Goal: Task Accomplishment & Management: Use online tool/utility

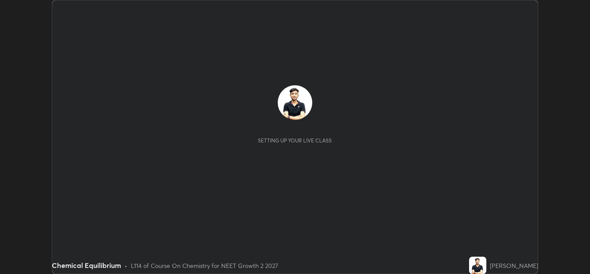
scroll to position [274, 590]
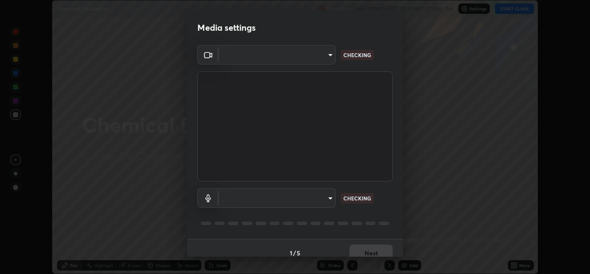
type input "e7f5d75c66a8ec01b6be6c8d9fba877b5f6738b88fd0c20368e9895a02b6f94a"
type input "communications"
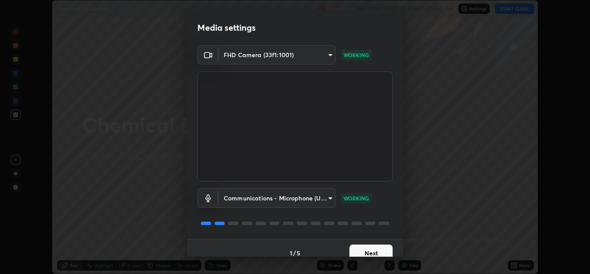
scroll to position [10, 0]
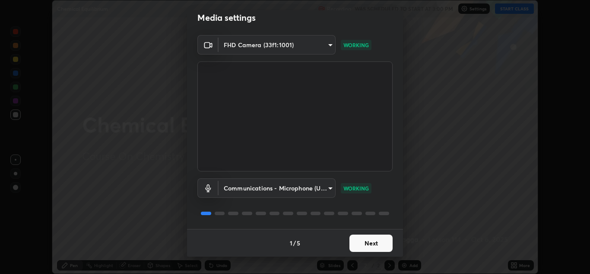
click at [362, 234] on button "Next" at bounding box center [371, 242] width 43 height 17
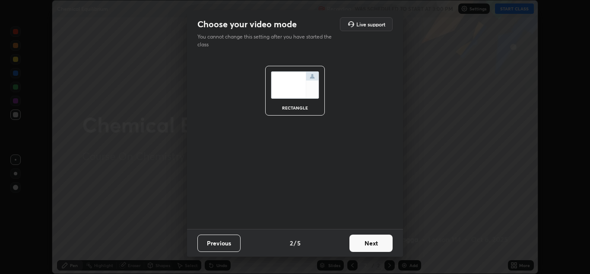
click at [359, 239] on button "Next" at bounding box center [371, 242] width 43 height 17
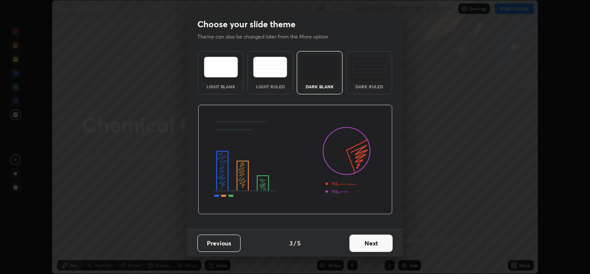
click at [364, 239] on button "Next" at bounding box center [371, 242] width 43 height 17
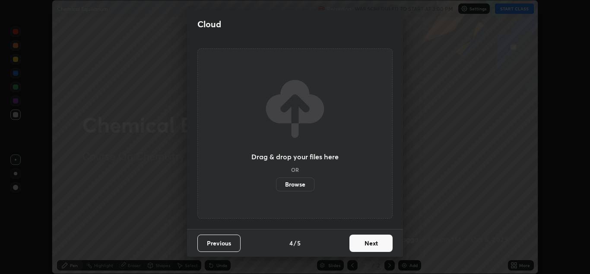
click at [366, 241] on button "Next" at bounding box center [371, 242] width 43 height 17
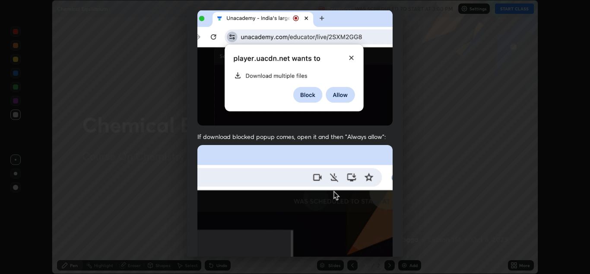
scroll to position [187, 0]
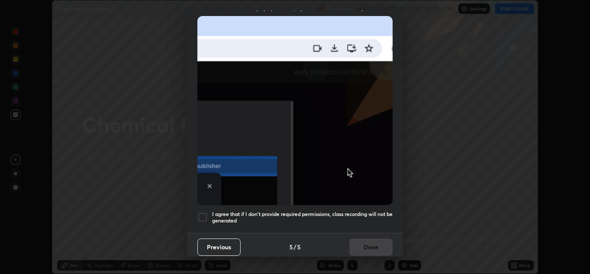
click at [203, 214] on div at bounding box center [202, 217] width 10 height 10
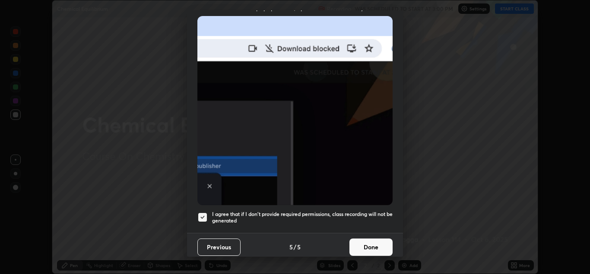
click at [369, 238] on button "Done" at bounding box center [371, 246] width 43 height 17
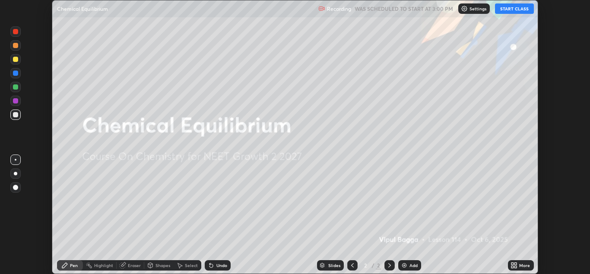
click at [517, 12] on button "START CLASS" at bounding box center [514, 8] width 39 height 10
click at [521, 268] on div "More" at bounding box center [521, 265] width 26 height 10
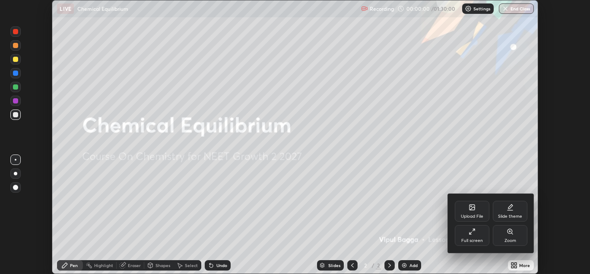
click at [474, 212] on div "Upload File" at bounding box center [472, 210] width 35 height 21
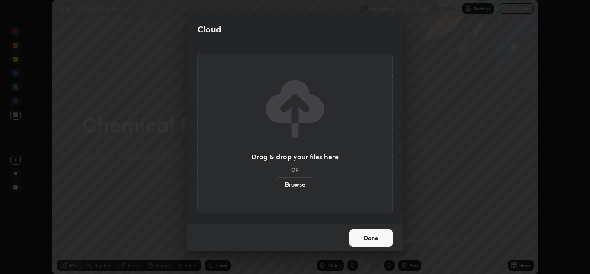
click at [295, 179] on label "Browse" at bounding box center [295, 184] width 38 height 14
click at [276, 179] on input "Browse" at bounding box center [276, 184] width 0 height 14
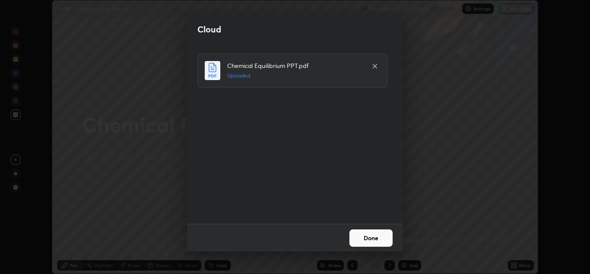
click at [374, 238] on button "Done" at bounding box center [371, 237] width 43 height 17
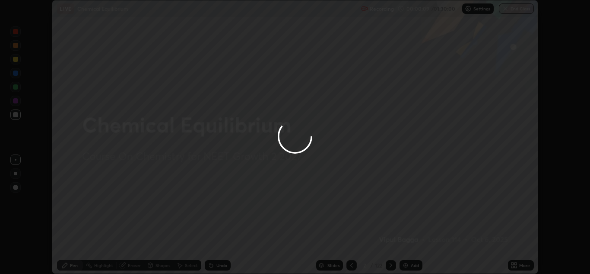
click at [334, 264] on div "Slides" at bounding box center [334, 265] width 12 height 4
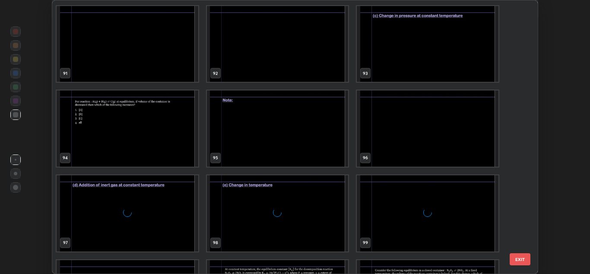
scroll to position [2608, 0]
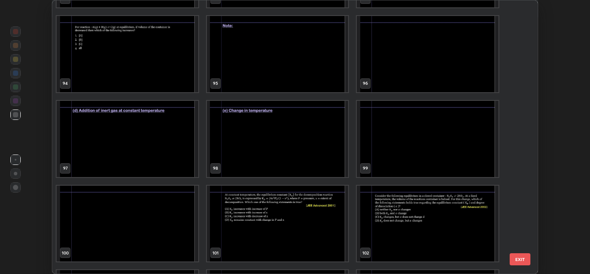
click at [467, 152] on div "91 92 93 94 95 96 97 98 99 100 101 102 103 104 105 106 107 108" at bounding box center [287, 136] width 470 height 273
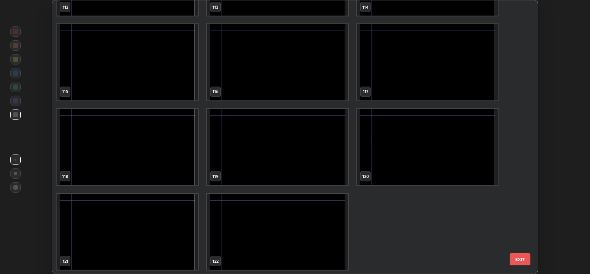
scroll to position [3192, 0]
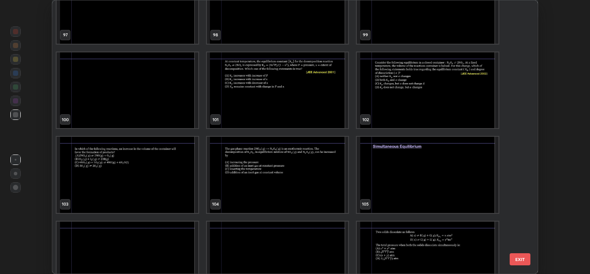
click at [438, 159] on img "grid" at bounding box center [428, 175] width 142 height 76
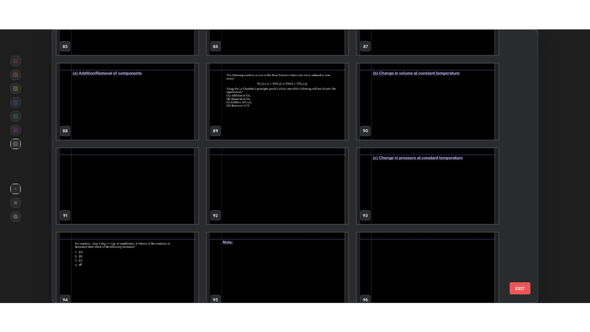
scroll to position [2414, 0]
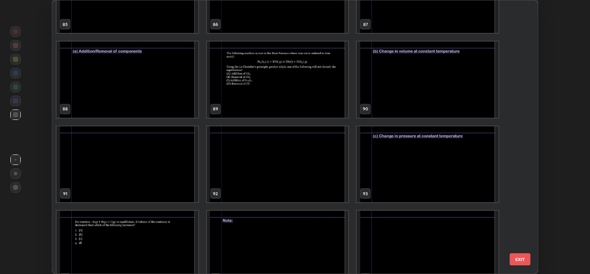
click at [180, 98] on img "grid" at bounding box center [128, 79] width 142 height 76
click at [180, 99] on img "grid" at bounding box center [128, 79] width 142 height 76
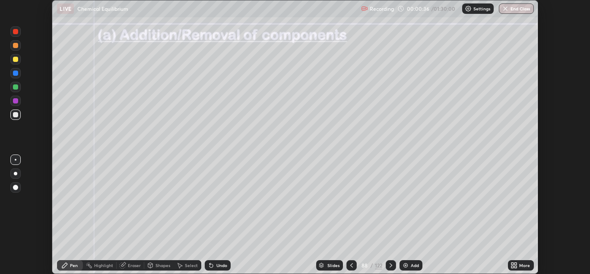
click at [515, 262] on icon at bounding box center [516, 263] width 2 height 2
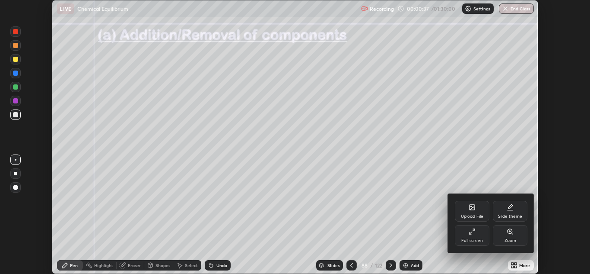
click at [477, 236] on div "Full screen" at bounding box center [472, 235] width 35 height 21
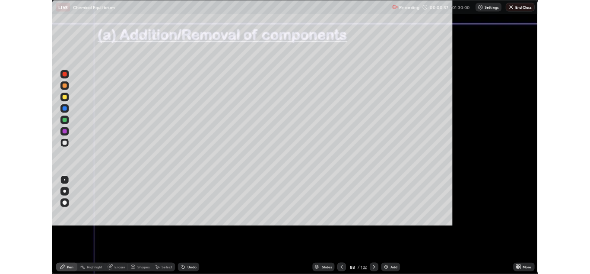
scroll to position [332, 590]
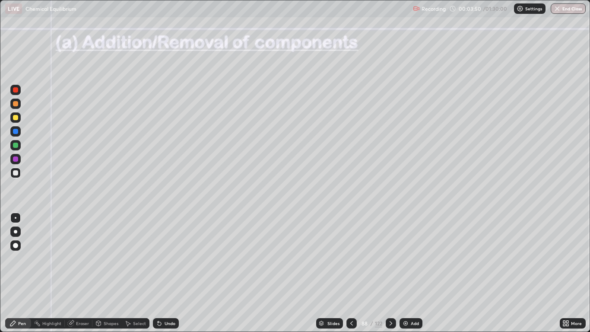
click at [16, 118] on div at bounding box center [15, 117] width 5 height 5
click at [389, 273] on icon at bounding box center [391, 323] width 7 height 7
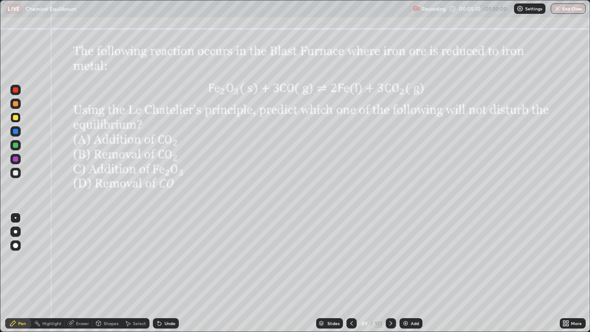
click at [390, 273] on icon at bounding box center [391, 323] width 7 height 7
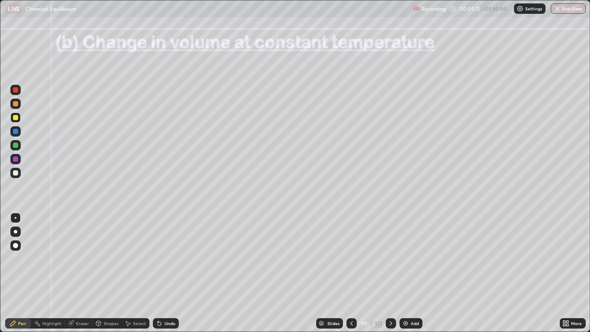
click at [391, 273] on div at bounding box center [391, 323] width 10 height 10
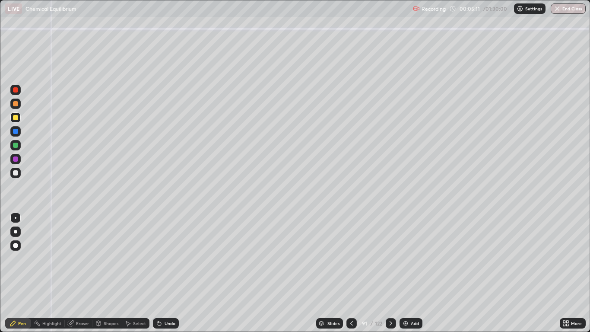
click at [390, 273] on icon at bounding box center [391, 323] width 7 height 7
click at [391, 273] on icon at bounding box center [391, 323] width 7 height 7
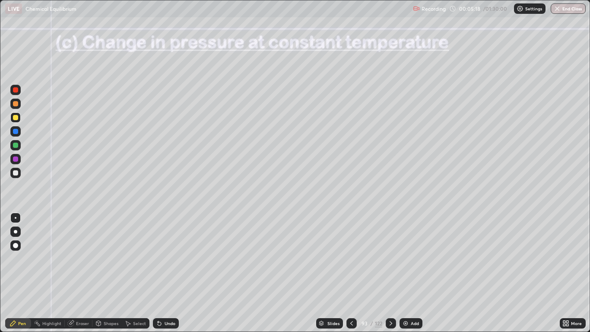
click at [390, 273] on icon at bounding box center [391, 323] width 7 height 7
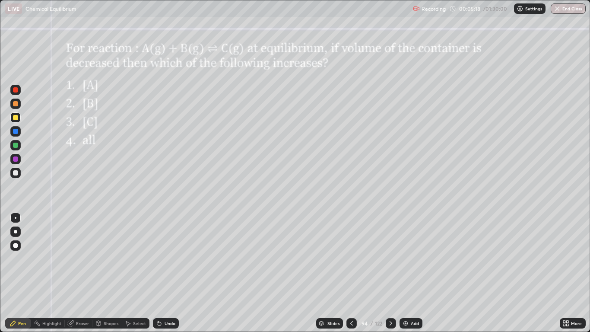
click at [392, 273] on icon at bounding box center [391, 323] width 7 height 7
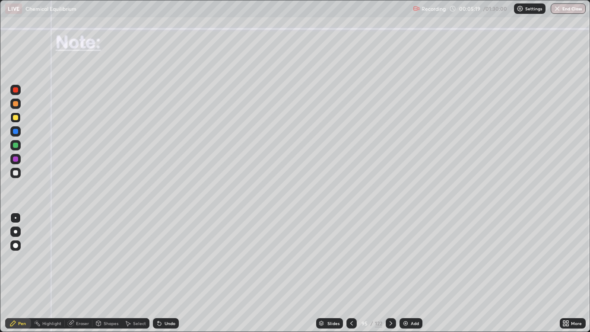
click at [391, 273] on icon at bounding box center [391, 323] width 7 height 7
click at [393, 273] on div at bounding box center [391, 323] width 10 height 10
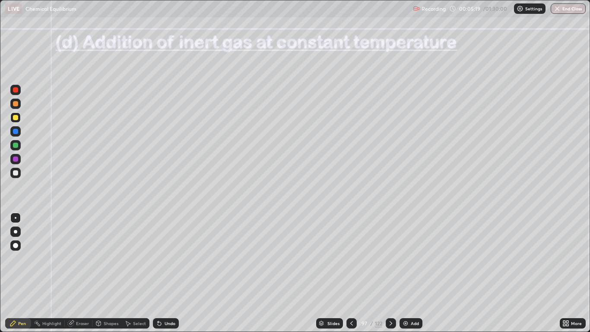
click at [393, 273] on div at bounding box center [391, 323] width 10 height 10
click at [394, 273] on div at bounding box center [391, 323] width 10 height 10
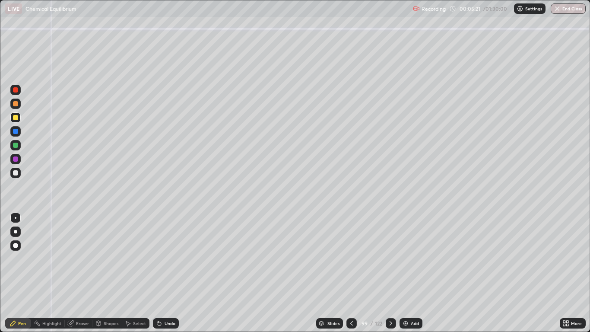
click at [354, 273] on div at bounding box center [352, 323] width 10 height 17
click at [13, 173] on div at bounding box center [15, 172] width 5 height 5
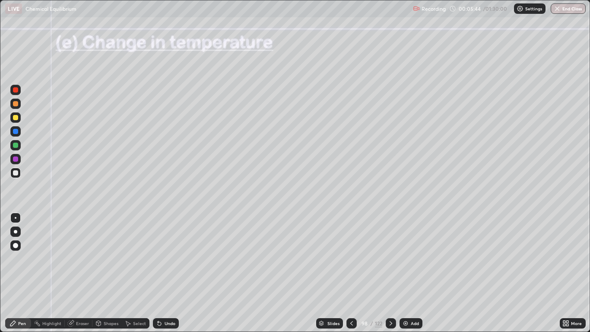
click at [16, 242] on div at bounding box center [15, 245] width 10 height 10
click at [168, 273] on div "Undo" at bounding box center [166, 323] width 26 height 10
click at [14, 119] on div at bounding box center [15, 117] width 5 height 5
click at [164, 273] on div "Undo" at bounding box center [166, 323] width 26 height 10
click at [16, 146] on div at bounding box center [15, 145] width 5 height 5
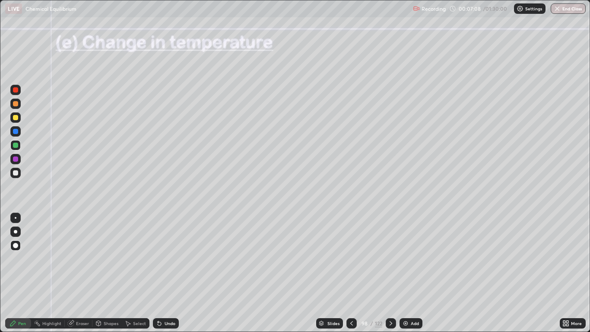
click at [165, 273] on div "Undo" at bounding box center [170, 323] width 11 height 4
click at [134, 273] on div "Select" at bounding box center [136, 323] width 28 height 10
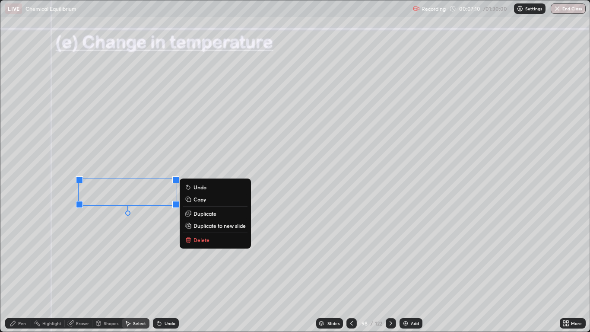
click at [203, 210] on p "Duplicate" at bounding box center [205, 213] width 23 height 7
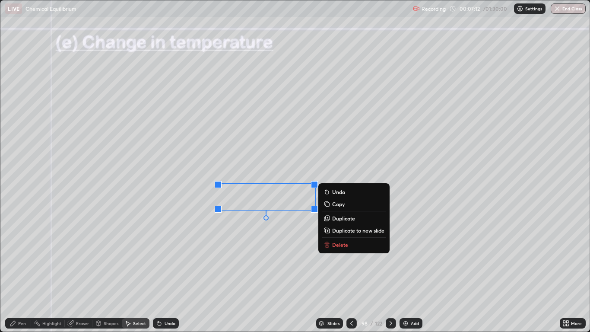
click at [21, 273] on div "Pen" at bounding box center [18, 323] width 26 height 10
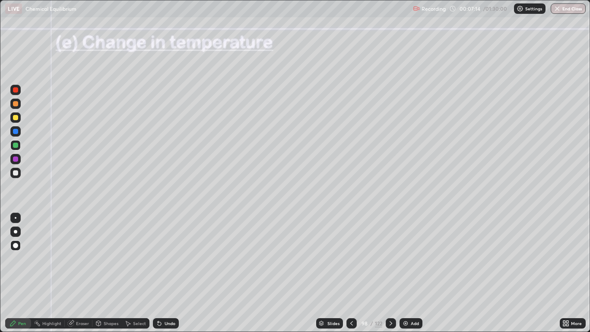
click at [15, 105] on div at bounding box center [15, 103] width 5 height 5
click at [15, 144] on div at bounding box center [15, 145] width 5 height 5
click at [14, 171] on div at bounding box center [15, 172] width 5 height 5
click at [390, 273] on icon at bounding box center [391, 323] width 7 height 7
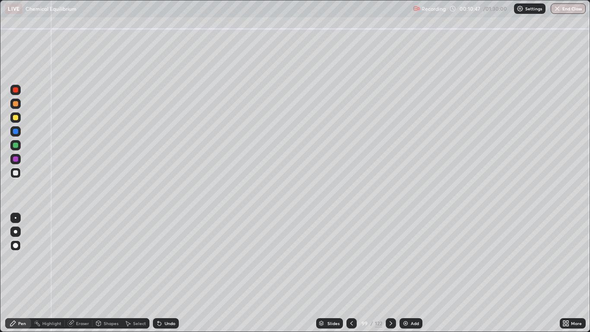
click at [16, 120] on div at bounding box center [15, 117] width 5 height 5
click at [157, 273] on icon at bounding box center [159, 323] width 7 height 7
click at [161, 273] on icon at bounding box center [159, 323] width 7 height 7
click at [14, 116] on div at bounding box center [15, 117] width 5 height 5
click at [169, 273] on div "Undo" at bounding box center [170, 323] width 11 height 4
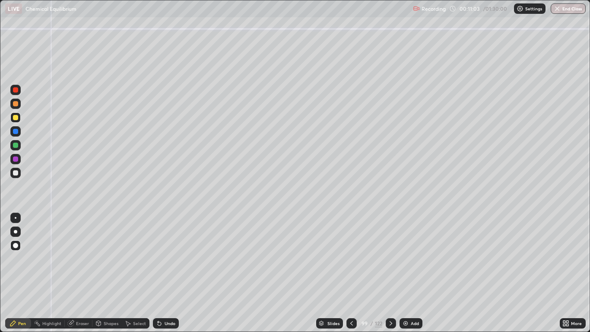
click at [172, 273] on div "Undo" at bounding box center [170, 323] width 11 height 4
click at [16, 173] on div at bounding box center [15, 172] width 5 height 5
click at [20, 273] on div "Pen" at bounding box center [22, 323] width 8 height 4
click at [15, 273] on icon at bounding box center [13, 323] width 7 height 7
click at [16, 174] on div at bounding box center [15, 172] width 5 height 5
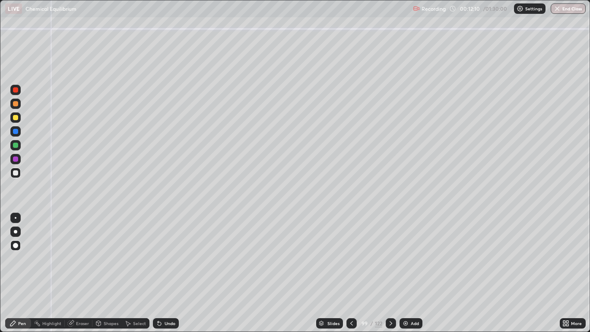
click at [111, 273] on div "Shapes" at bounding box center [111, 323] width 15 height 4
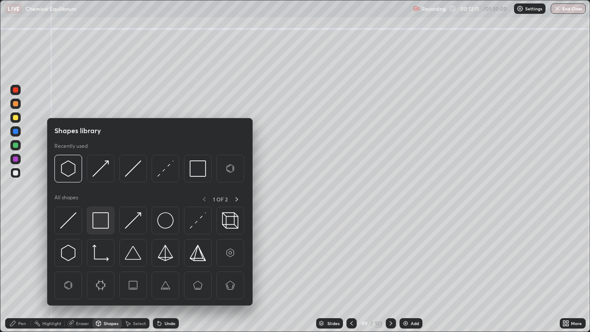
click at [98, 218] on img at bounding box center [100, 220] width 16 height 16
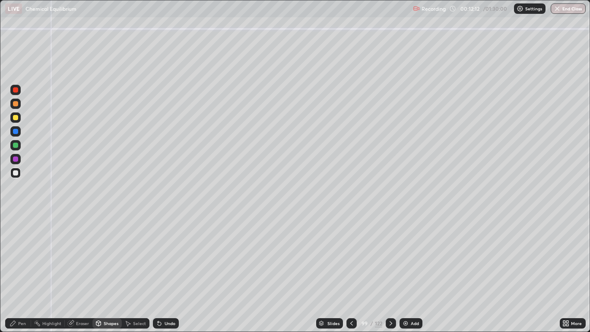
click at [15, 90] on div at bounding box center [15, 89] width 5 height 5
click at [19, 273] on div "Pen" at bounding box center [22, 323] width 8 height 4
click at [16, 173] on div at bounding box center [15, 172] width 5 height 5
click at [166, 273] on div "Undo" at bounding box center [166, 323] width 26 height 10
click at [20, 149] on div at bounding box center [15, 145] width 10 height 14
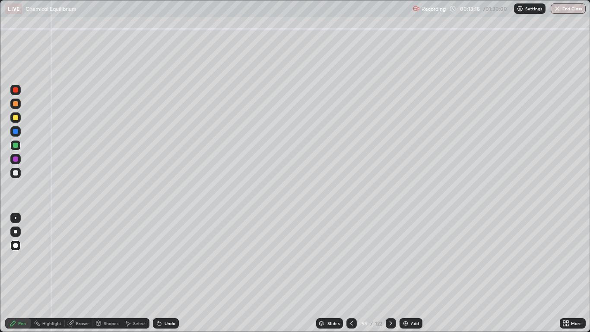
click at [17, 171] on div at bounding box center [15, 172] width 5 height 5
click at [111, 273] on div "Shapes" at bounding box center [111, 323] width 15 height 4
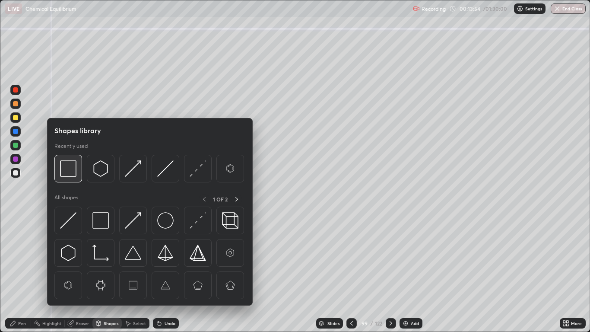
click at [71, 175] on img at bounding box center [68, 168] width 16 height 16
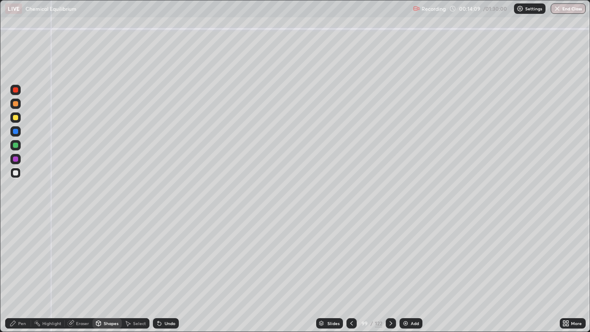
click at [28, 273] on div "Pen" at bounding box center [18, 323] width 26 height 10
click at [389, 273] on icon at bounding box center [391, 323] width 7 height 7
click at [14, 118] on div at bounding box center [15, 117] width 5 height 5
click at [17, 172] on div at bounding box center [15, 172] width 5 height 5
click at [110, 273] on div "Shapes" at bounding box center [111, 323] width 15 height 4
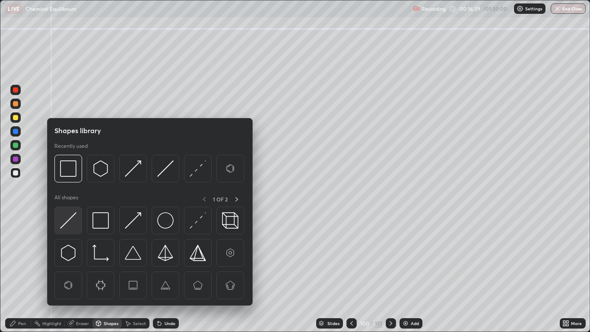
click at [67, 217] on img at bounding box center [68, 220] width 16 height 16
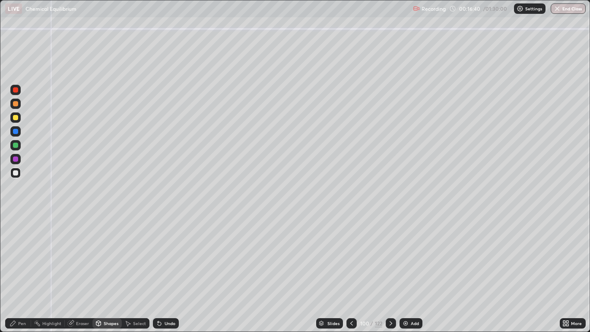
click at [16, 174] on div at bounding box center [15, 172] width 5 height 5
click at [24, 273] on div "Pen" at bounding box center [22, 323] width 8 height 4
click at [352, 273] on icon at bounding box center [351, 323] width 7 height 7
click at [390, 273] on icon at bounding box center [391, 323] width 3 height 4
click at [14, 173] on div at bounding box center [15, 172] width 5 height 5
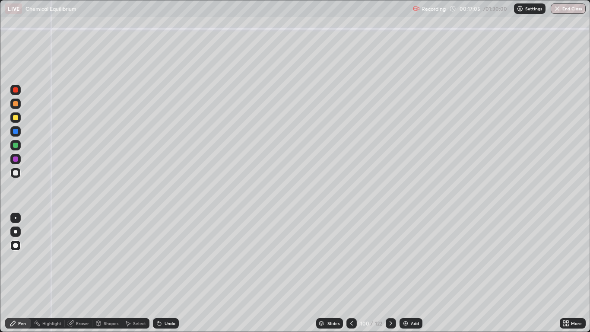
click at [16, 145] on div at bounding box center [15, 145] width 5 height 5
click at [14, 172] on div at bounding box center [15, 172] width 5 height 5
click at [14, 133] on div at bounding box center [15, 131] width 5 height 5
click at [18, 169] on div at bounding box center [15, 173] width 10 height 10
click at [16, 159] on div at bounding box center [15, 158] width 5 height 5
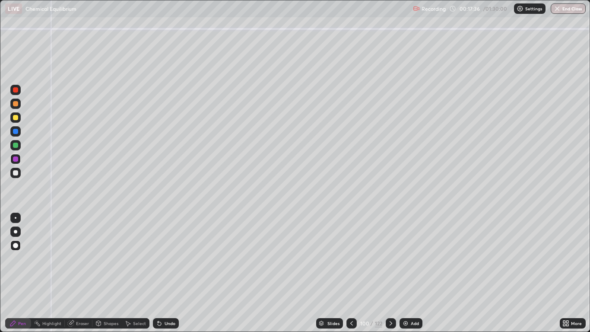
click at [15, 173] on div at bounding box center [15, 172] width 5 height 5
click at [350, 273] on icon at bounding box center [351, 323] width 7 height 7
click at [391, 273] on icon at bounding box center [391, 323] width 7 height 7
click at [350, 273] on icon at bounding box center [351, 323] width 7 height 7
click at [390, 273] on icon at bounding box center [391, 323] width 7 height 7
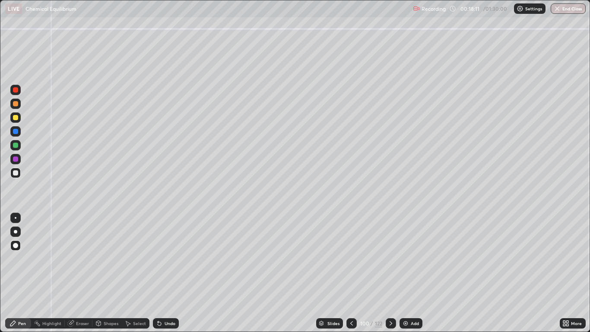
click at [16, 170] on div at bounding box center [15, 172] width 5 height 5
click at [16, 160] on div at bounding box center [15, 158] width 5 height 5
click at [16, 131] on div at bounding box center [15, 131] width 5 height 5
click at [15, 145] on div at bounding box center [15, 145] width 5 height 5
click at [16, 131] on div at bounding box center [15, 131] width 5 height 5
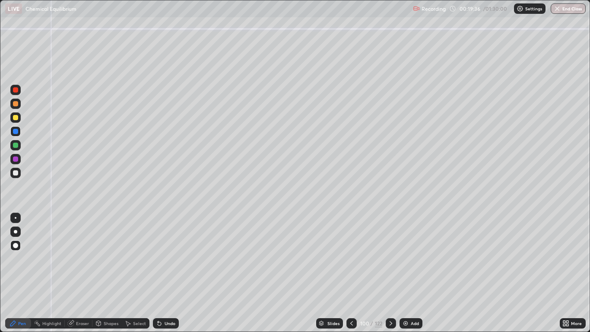
click at [16, 91] on div at bounding box center [15, 89] width 5 height 5
click at [13, 146] on div at bounding box center [15, 145] width 10 height 10
click at [16, 132] on div at bounding box center [15, 131] width 5 height 5
click at [169, 273] on div "Undo" at bounding box center [170, 323] width 11 height 4
click at [15, 173] on div at bounding box center [15, 172] width 5 height 5
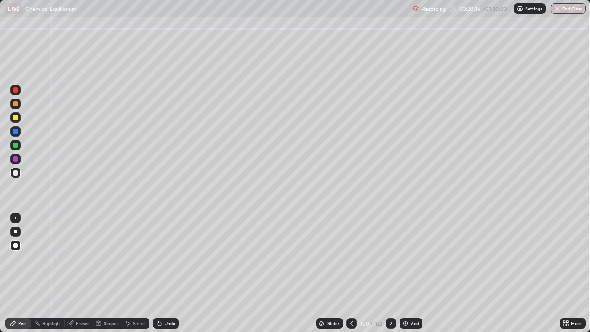
click at [390, 273] on icon at bounding box center [391, 323] width 7 height 7
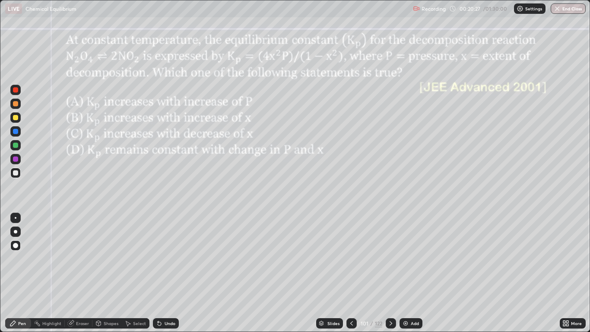
click at [351, 273] on icon at bounding box center [351, 323] width 7 height 7
click at [347, 273] on div at bounding box center [352, 323] width 10 height 10
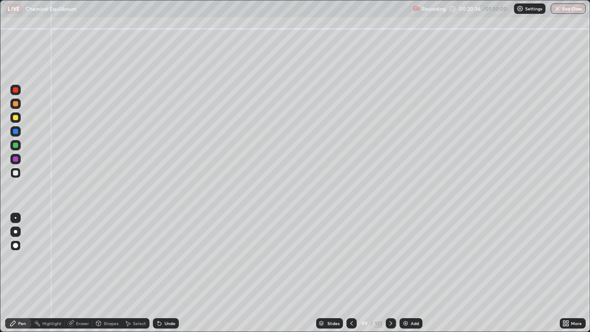
click at [390, 273] on icon at bounding box center [391, 323] width 7 height 7
click at [166, 273] on div "Undo" at bounding box center [170, 323] width 11 height 4
click at [16, 131] on div at bounding box center [15, 131] width 5 height 5
click at [19, 172] on div at bounding box center [15, 173] width 10 height 10
click at [390, 273] on icon at bounding box center [391, 323] width 7 height 7
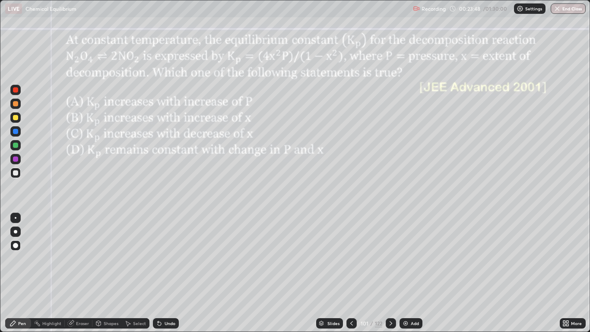
click at [355, 273] on div at bounding box center [352, 323] width 10 height 10
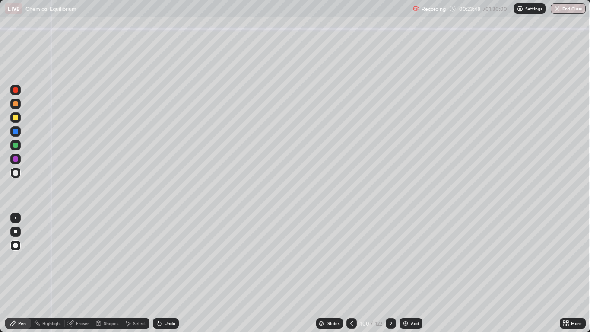
click at [411, 273] on div "Add" at bounding box center [415, 323] width 8 height 4
click at [19, 173] on div at bounding box center [15, 173] width 10 height 10
click at [14, 145] on div at bounding box center [15, 145] width 5 height 5
click at [16, 170] on div at bounding box center [15, 172] width 5 height 5
click at [351, 273] on icon at bounding box center [351, 323] width 7 height 7
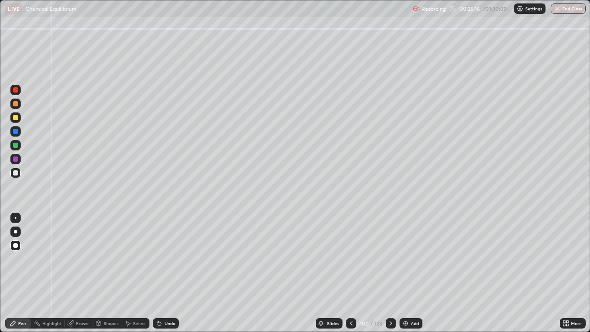
click at [391, 273] on icon at bounding box center [391, 323] width 3 height 4
click at [390, 273] on icon at bounding box center [391, 323] width 7 height 7
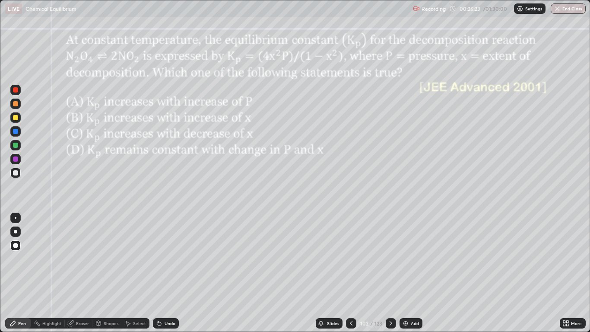
click at [16, 89] on div at bounding box center [15, 89] width 5 height 5
click at [390, 273] on icon at bounding box center [391, 323] width 7 height 7
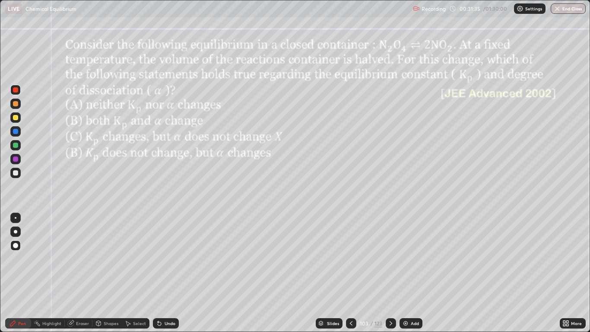
click at [390, 273] on icon at bounding box center [391, 323] width 7 height 7
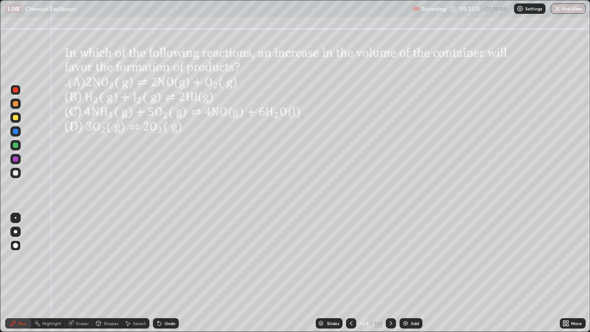
click at [19, 118] on div at bounding box center [15, 117] width 10 height 10
click at [391, 273] on icon at bounding box center [391, 323] width 7 height 7
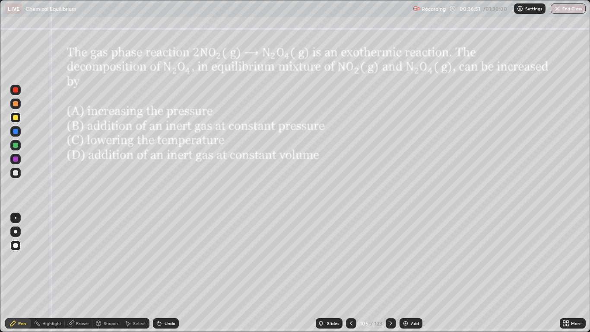
click at [18, 105] on div at bounding box center [15, 104] width 10 height 10
click at [355, 273] on div at bounding box center [351, 323] width 10 height 10
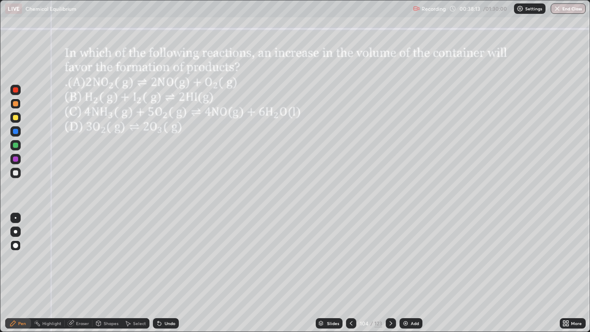
click at [391, 273] on icon at bounding box center [391, 323] width 7 height 7
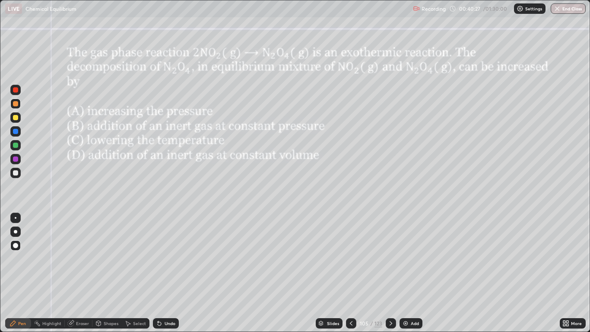
click at [395, 273] on div at bounding box center [391, 323] width 10 height 10
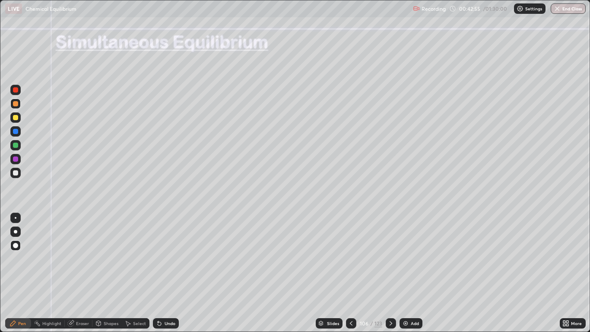
click at [15, 174] on div at bounding box center [15, 172] width 5 height 5
click at [24, 273] on div "Pen" at bounding box center [18, 323] width 26 height 10
click at [17, 273] on div "Pen" at bounding box center [18, 323] width 26 height 10
click at [13, 173] on div at bounding box center [15, 172] width 5 height 5
click at [26, 273] on div "Pen" at bounding box center [22, 323] width 8 height 4
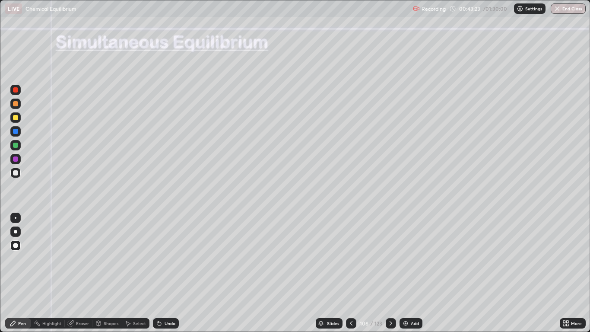
click at [165, 273] on div "Undo" at bounding box center [170, 323] width 11 height 4
click at [169, 273] on div "Undo" at bounding box center [170, 323] width 11 height 4
click at [16, 104] on div at bounding box center [15, 103] width 5 height 5
click at [15, 174] on div at bounding box center [15, 172] width 5 height 5
click at [17, 130] on div at bounding box center [15, 131] width 5 height 5
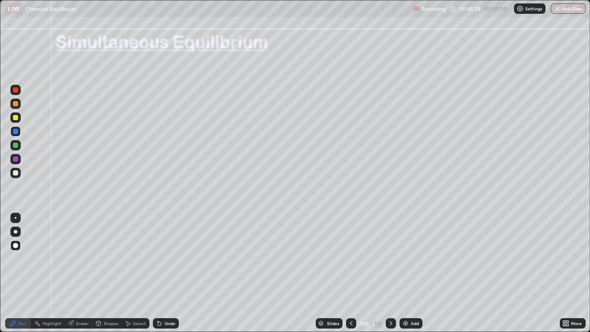
click at [16, 173] on div at bounding box center [15, 172] width 5 height 5
click at [162, 273] on icon at bounding box center [159, 323] width 7 height 7
click at [171, 273] on div "Undo" at bounding box center [170, 323] width 11 height 4
click at [19, 119] on div at bounding box center [15, 117] width 10 height 10
click at [20, 146] on div at bounding box center [15, 145] width 10 height 10
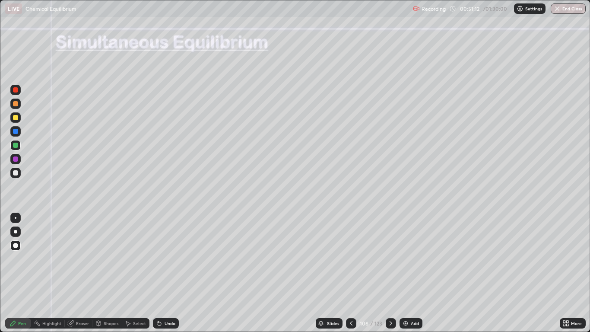
click at [390, 273] on icon at bounding box center [391, 323] width 7 height 7
click at [20, 172] on div at bounding box center [15, 173] width 10 height 10
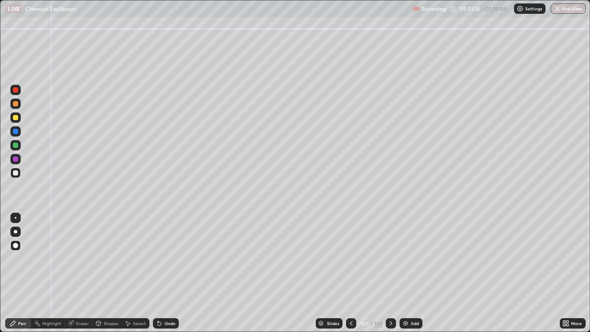
click at [16, 170] on div at bounding box center [15, 172] width 5 height 5
click at [15, 118] on div at bounding box center [15, 117] width 5 height 5
click at [16, 175] on div at bounding box center [15, 172] width 5 height 5
click at [17, 104] on div at bounding box center [15, 103] width 5 height 5
click at [16, 119] on div at bounding box center [15, 117] width 5 height 5
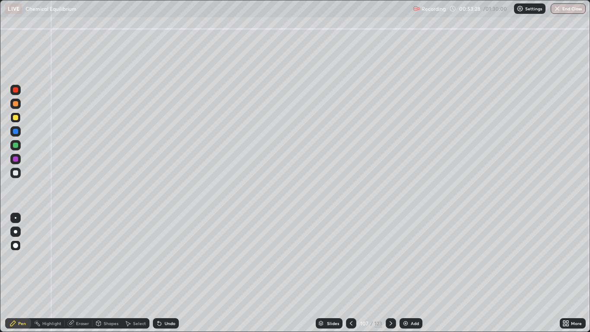
click at [15, 144] on div at bounding box center [15, 145] width 5 height 5
click at [16, 132] on div at bounding box center [15, 131] width 5 height 5
click at [16, 159] on div at bounding box center [15, 158] width 5 height 5
click at [172, 273] on div "Undo" at bounding box center [170, 323] width 11 height 4
click at [395, 273] on div at bounding box center [391, 323] width 10 height 10
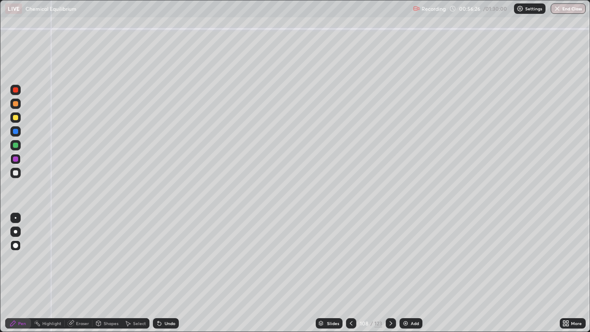
click at [390, 273] on icon at bounding box center [391, 323] width 3 height 4
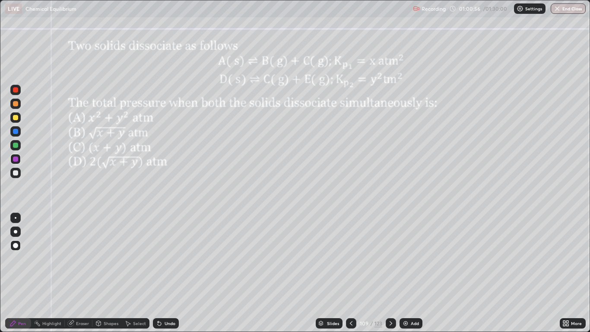
click at [16, 119] on div at bounding box center [15, 117] width 5 height 5
click at [137, 273] on div "Select" at bounding box center [139, 323] width 13 height 4
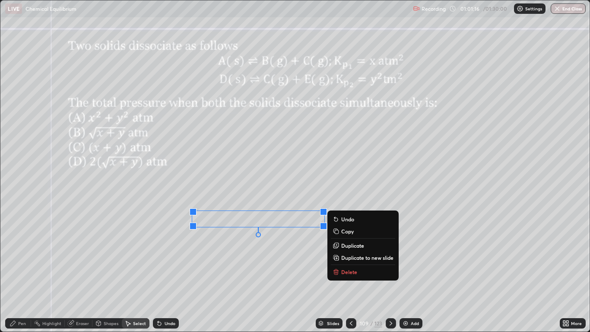
click at [23, 273] on div "Pen" at bounding box center [22, 323] width 8 height 4
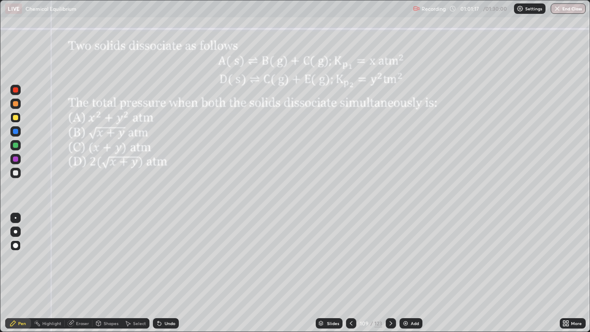
click at [18, 147] on div at bounding box center [15, 145] width 10 height 10
click at [166, 273] on div "Undo" at bounding box center [170, 323] width 11 height 4
click at [165, 273] on div "Undo" at bounding box center [170, 323] width 11 height 4
click at [15, 159] on div at bounding box center [15, 158] width 5 height 5
click at [159, 273] on icon at bounding box center [159, 323] width 3 height 3
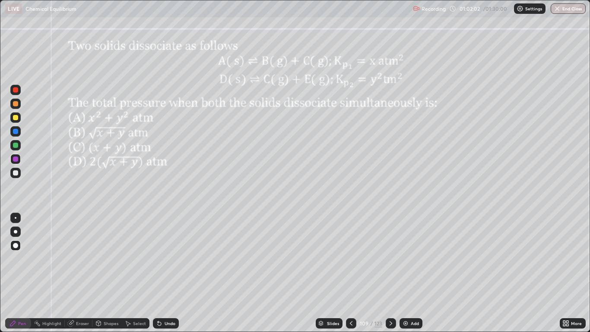
click at [161, 273] on div "Undo" at bounding box center [166, 323] width 26 height 10
click at [18, 273] on div "Pen" at bounding box center [18, 323] width 26 height 10
click at [14, 175] on div at bounding box center [15, 172] width 5 height 5
click at [81, 273] on div "Eraser" at bounding box center [82, 323] width 13 height 4
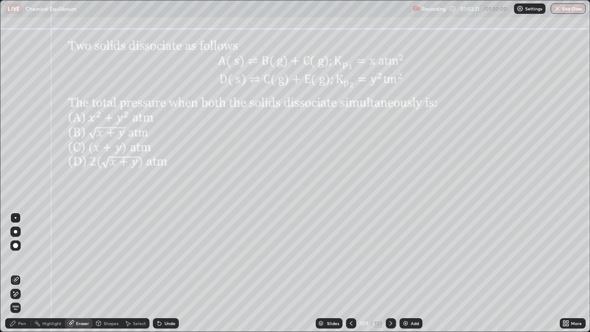
click at [19, 273] on icon at bounding box center [15, 293] width 7 height 7
click at [22, 273] on div "Pen" at bounding box center [22, 323] width 8 height 4
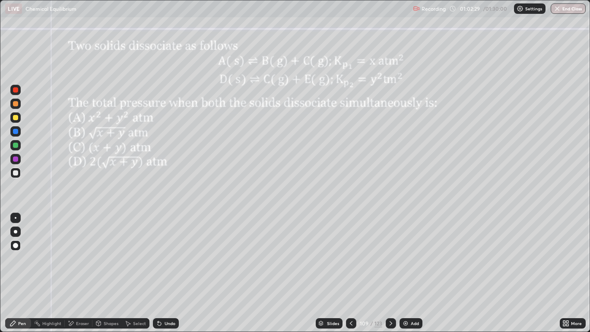
click at [16, 173] on div at bounding box center [15, 172] width 5 height 5
click at [16, 132] on div at bounding box center [15, 131] width 5 height 5
click at [169, 273] on div "Undo" at bounding box center [166, 323] width 26 height 10
click at [17, 158] on div at bounding box center [15, 158] width 5 height 5
click at [16, 104] on div at bounding box center [15, 103] width 5 height 5
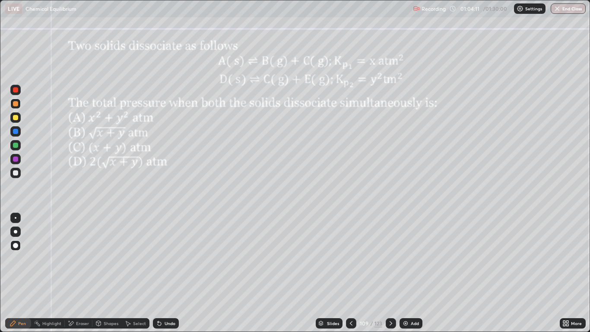
click at [17, 145] on div at bounding box center [15, 145] width 5 height 5
click at [390, 273] on icon at bounding box center [391, 323] width 7 height 7
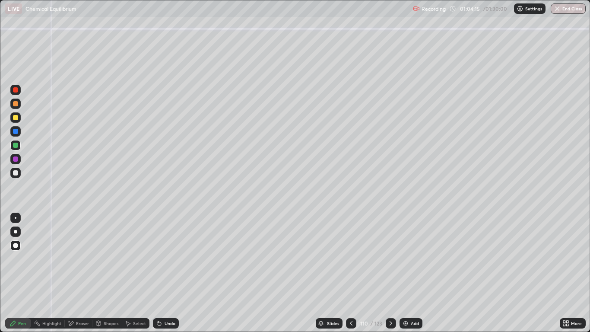
click at [351, 273] on icon at bounding box center [351, 323] width 7 height 7
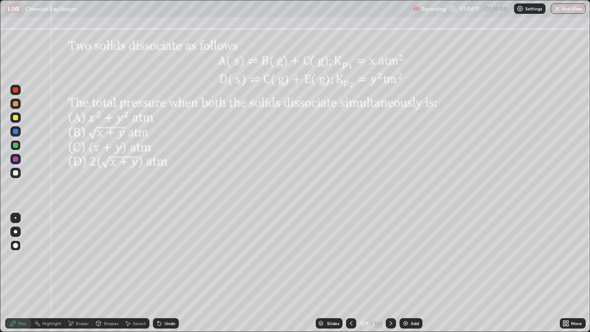
click at [388, 273] on icon at bounding box center [391, 323] width 7 height 7
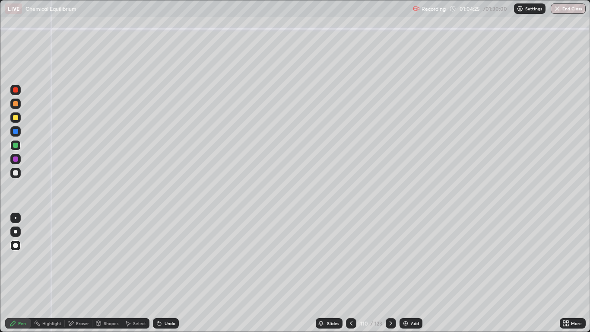
click at [352, 273] on icon at bounding box center [351, 323] width 7 height 7
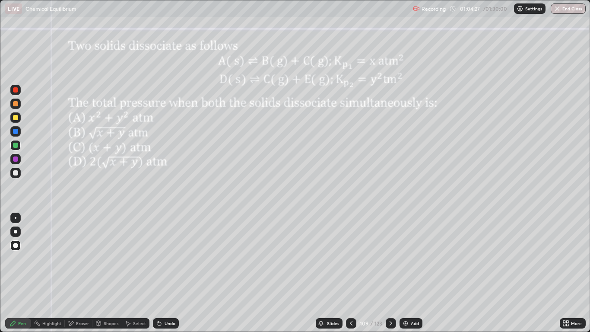
click at [390, 273] on icon at bounding box center [391, 323] width 7 height 7
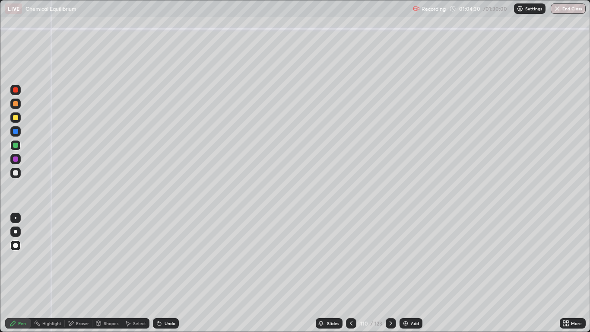
click at [351, 273] on icon at bounding box center [351, 323] width 7 height 7
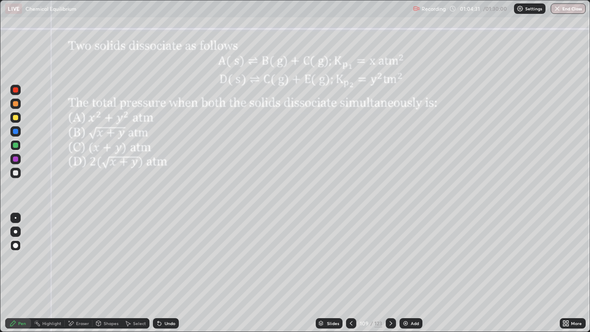
click at [388, 273] on div at bounding box center [391, 323] width 10 height 10
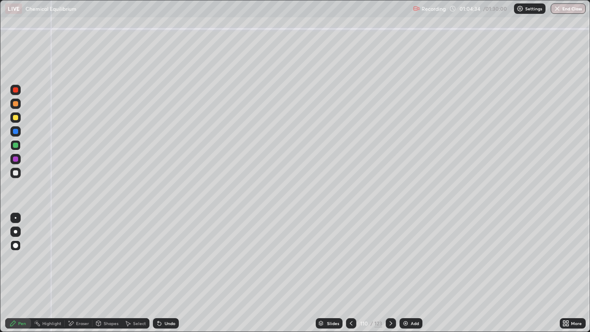
click at [350, 273] on div at bounding box center [351, 323] width 10 height 10
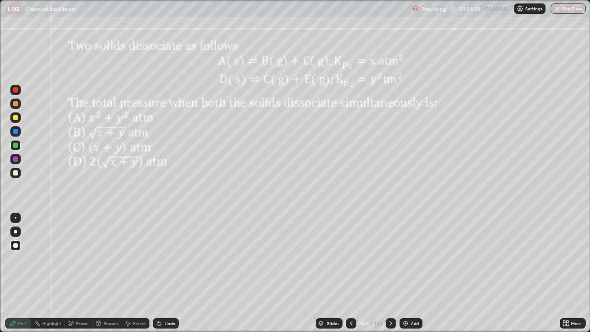
click at [390, 273] on icon at bounding box center [391, 323] width 7 height 7
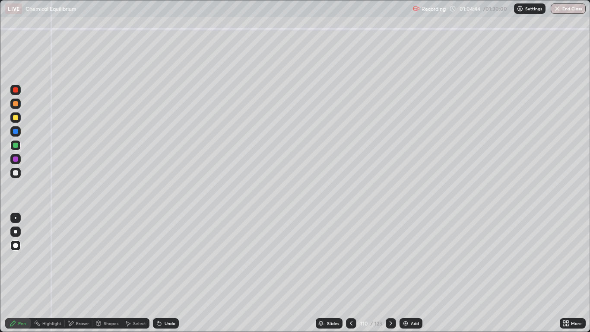
click at [165, 273] on div "Undo" at bounding box center [170, 323] width 11 height 4
click at [167, 273] on div "Undo" at bounding box center [170, 323] width 11 height 4
click at [166, 273] on div "Undo" at bounding box center [166, 323] width 26 height 10
click at [350, 273] on icon at bounding box center [351, 323] width 7 height 7
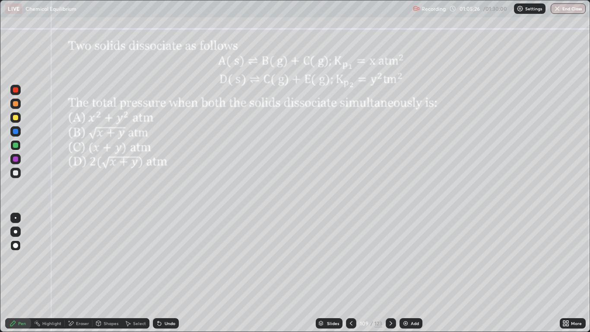
click at [526, 273] on div "Slides 109 / 123 Add" at bounding box center [369, 323] width 381 height 17
click at [391, 273] on icon at bounding box center [391, 323] width 7 height 7
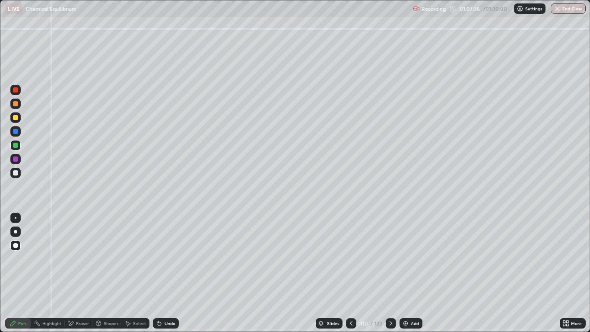
click at [391, 273] on icon at bounding box center [391, 323] width 3 height 4
click at [16, 173] on div at bounding box center [15, 172] width 5 height 5
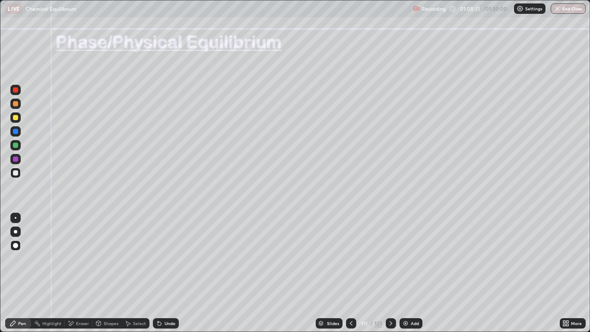
click at [19, 273] on div "Pen" at bounding box center [22, 323] width 8 height 4
click at [17, 174] on div at bounding box center [15, 172] width 5 height 5
click at [16, 119] on div at bounding box center [15, 117] width 5 height 5
click at [168, 273] on div "Undo" at bounding box center [166, 323] width 26 height 10
click at [16, 172] on div at bounding box center [15, 172] width 5 height 5
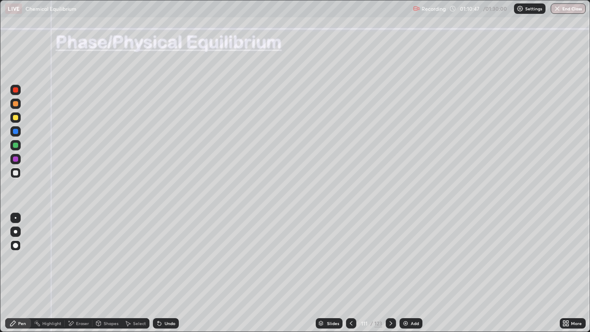
click at [19, 146] on div at bounding box center [15, 145] width 10 height 10
click at [18, 157] on div at bounding box center [15, 159] width 10 height 10
click at [18, 174] on div at bounding box center [15, 172] width 5 height 5
click at [389, 273] on icon at bounding box center [391, 323] width 7 height 7
click at [166, 273] on div "Undo" at bounding box center [170, 323] width 11 height 4
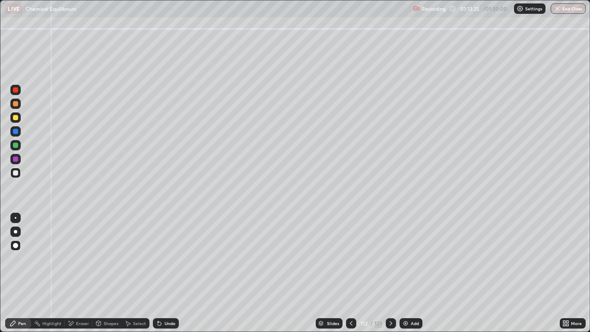
click at [162, 273] on div "Undo" at bounding box center [166, 323] width 26 height 10
click at [166, 273] on div "Undo" at bounding box center [166, 323] width 26 height 10
click at [25, 273] on div "Pen" at bounding box center [18, 323] width 26 height 10
click at [346, 273] on div at bounding box center [351, 323] width 10 height 10
click at [392, 273] on icon at bounding box center [391, 323] width 7 height 7
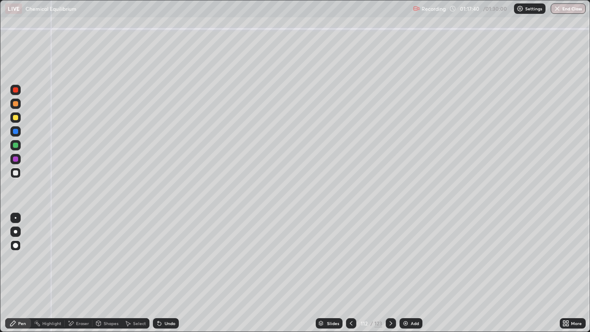
click at [16, 174] on div at bounding box center [15, 172] width 5 height 5
click at [108, 273] on div "Shapes" at bounding box center [106, 323] width 29 height 10
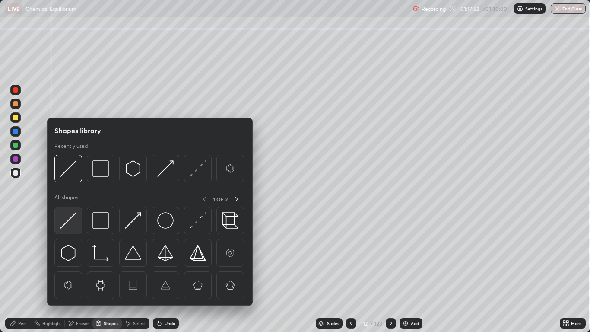
click at [67, 217] on img at bounding box center [68, 220] width 16 height 16
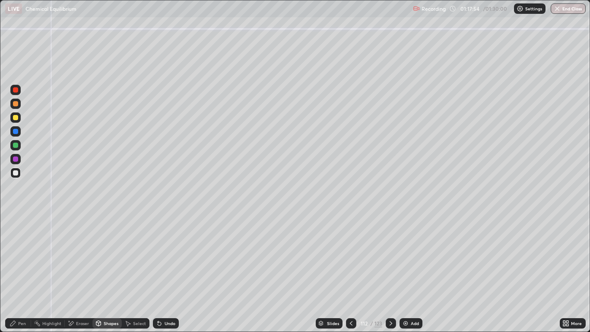
click at [21, 273] on div "Pen" at bounding box center [18, 323] width 26 height 10
click at [351, 273] on icon at bounding box center [351, 323] width 7 height 7
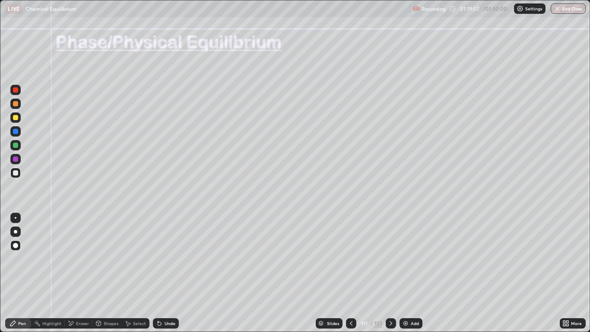
click at [351, 273] on icon at bounding box center [351, 323] width 3 height 4
click at [390, 273] on icon at bounding box center [391, 323] width 7 height 7
click at [389, 273] on icon at bounding box center [391, 323] width 7 height 7
click at [391, 273] on icon at bounding box center [391, 323] width 7 height 7
click at [351, 273] on icon at bounding box center [351, 323] width 7 height 7
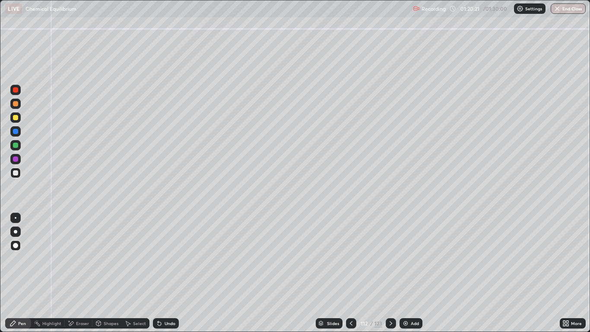
click at [16, 173] on div at bounding box center [15, 172] width 5 height 5
click at [17, 120] on div at bounding box center [15, 117] width 5 height 5
click at [107, 273] on div "Shapes" at bounding box center [106, 323] width 29 height 10
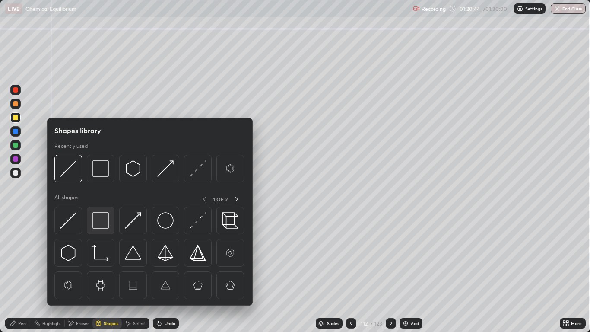
click at [96, 221] on img at bounding box center [100, 220] width 16 height 16
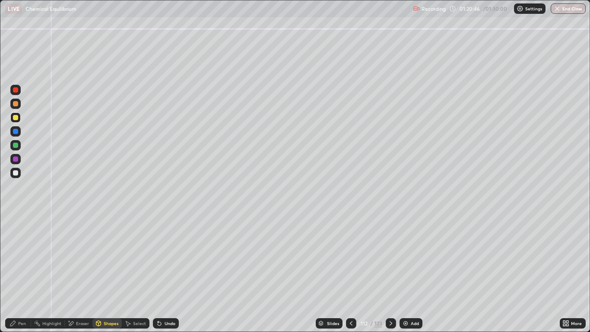
click at [17, 273] on div "Pen" at bounding box center [18, 323] width 26 height 10
click at [391, 273] on icon at bounding box center [391, 323] width 7 height 7
click at [16, 173] on div at bounding box center [15, 172] width 5 height 5
click at [167, 273] on div "Undo" at bounding box center [166, 323] width 26 height 10
click at [165, 273] on div "Undo" at bounding box center [170, 323] width 11 height 4
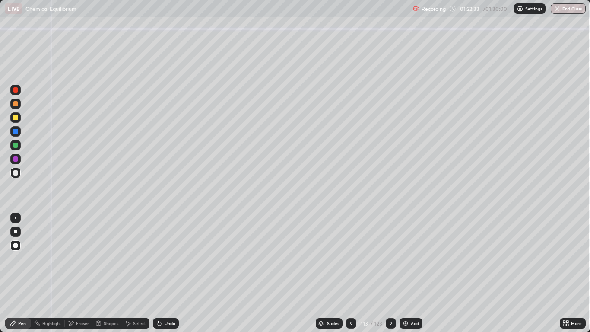
click at [166, 273] on div "Undo" at bounding box center [170, 323] width 11 height 4
click at [99, 273] on icon at bounding box center [98, 322] width 5 height 1
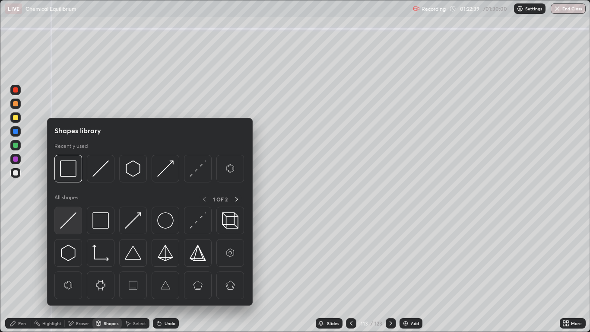
click at [70, 223] on img at bounding box center [68, 220] width 16 height 16
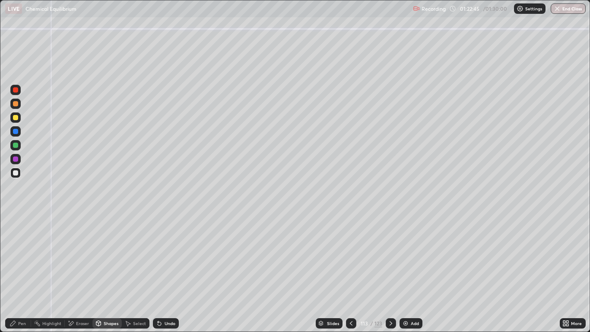
click at [20, 273] on div "Pen" at bounding box center [22, 323] width 8 height 4
click at [17, 172] on div at bounding box center [15, 172] width 5 height 5
click at [16, 117] on div at bounding box center [15, 117] width 5 height 5
click at [14, 131] on div at bounding box center [15, 131] width 5 height 5
click at [17, 145] on div at bounding box center [15, 145] width 5 height 5
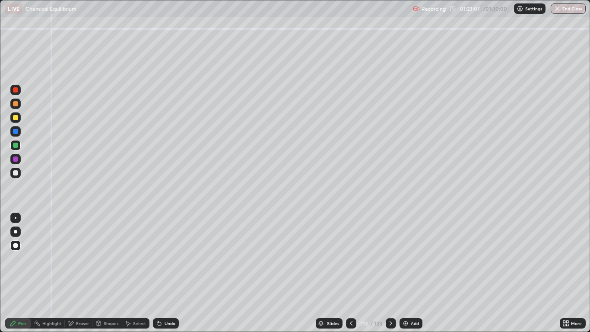
click at [168, 273] on div "Undo" at bounding box center [166, 323] width 26 height 10
click at [19, 170] on div at bounding box center [15, 173] width 10 height 10
click at [15, 159] on div at bounding box center [15, 158] width 5 height 5
click at [16, 172] on div at bounding box center [15, 172] width 5 height 5
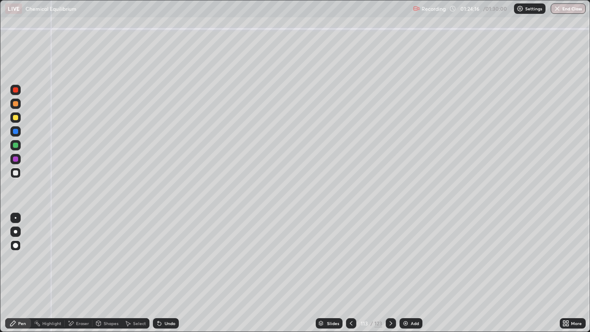
click at [137, 273] on div "Select" at bounding box center [136, 323] width 28 height 10
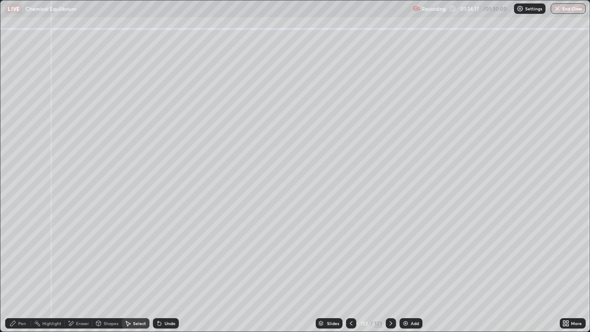
click at [163, 273] on div "Undo" at bounding box center [166, 323] width 26 height 10
click at [161, 273] on div "Undo" at bounding box center [166, 323] width 26 height 10
click at [15, 273] on icon at bounding box center [12, 323] width 5 height 5
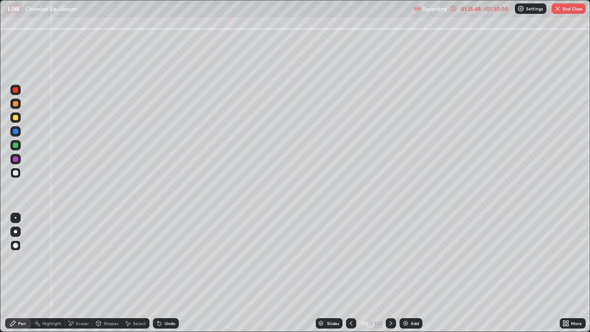
click at [390, 273] on div at bounding box center [391, 323] width 10 height 10
click at [14, 119] on div at bounding box center [15, 117] width 5 height 5
click at [15, 91] on div at bounding box center [15, 89] width 5 height 5
click at [17, 174] on div at bounding box center [15, 172] width 5 height 5
click at [166, 273] on div "Undo" at bounding box center [170, 323] width 11 height 4
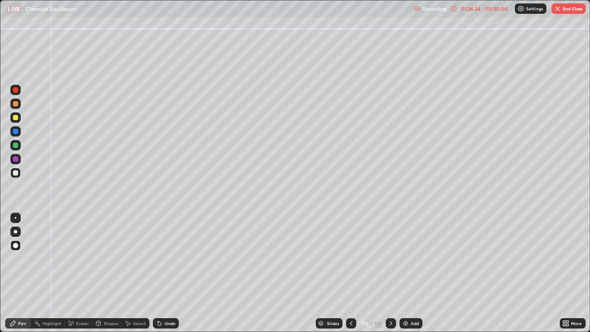
click at [16, 134] on div at bounding box center [15, 131] width 10 height 10
click at [20, 160] on div at bounding box center [15, 159] width 10 height 10
click at [355, 273] on div at bounding box center [351, 323] width 10 height 10
click at [391, 273] on icon at bounding box center [391, 323] width 7 height 7
click at [169, 273] on div "Undo" at bounding box center [166, 323] width 26 height 10
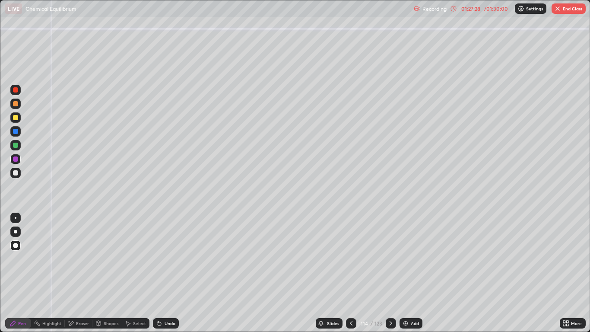
click at [170, 273] on div "Undo" at bounding box center [170, 323] width 11 height 4
click at [172, 273] on div "Undo" at bounding box center [170, 323] width 11 height 4
click at [176, 273] on div "Undo" at bounding box center [166, 323] width 26 height 10
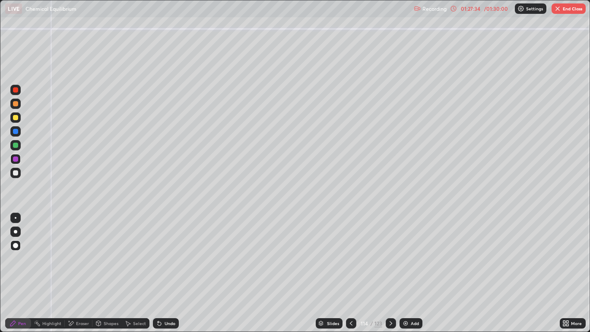
click at [177, 273] on div "Undo" at bounding box center [166, 323] width 26 height 10
click at [16, 145] on div at bounding box center [15, 145] width 5 height 5
click at [559, 12] on button "End Class" at bounding box center [569, 8] width 34 height 10
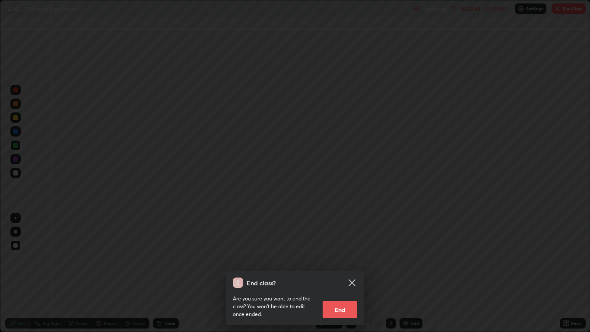
click at [338, 273] on button "End" at bounding box center [340, 309] width 35 height 17
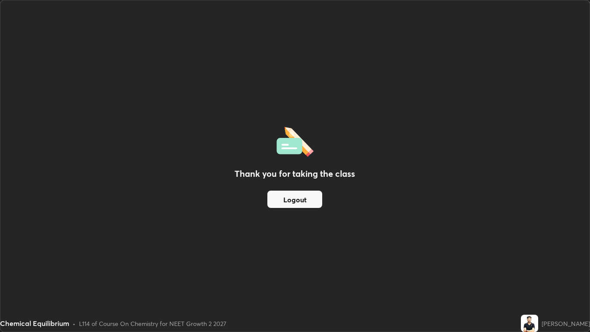
click at [301, 202] on button "Logout" at bounding box center [294, 199] width 55 height 17
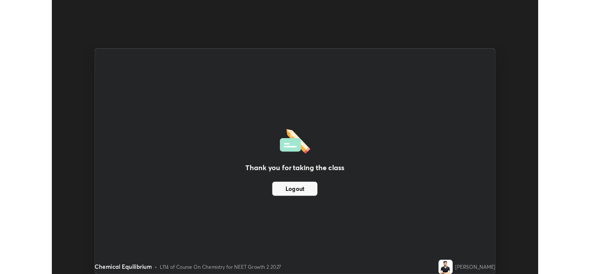
scroll to position [42937, 42620]
